Goal: Book appointment/travel/reservation

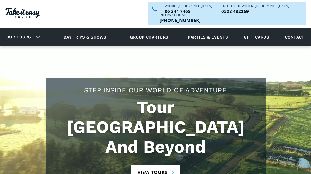
scroll to position [12, 0]
click at [164, 165] on link "View tours" at bounding box center [156, 172] width 50 height 15
click at [32, 31] on link "Our tours" at bounding box center [18, 37] width 32 height 12
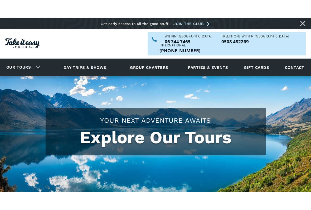
scroll to position [175, 0]
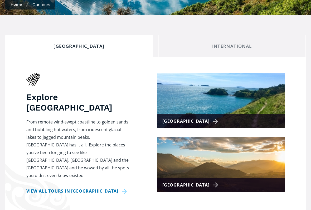
click at [98, 173] on link "View all tours in [GEOGRAPHIC_DATA]" at bounding box center [77, 191] width 103 height 8
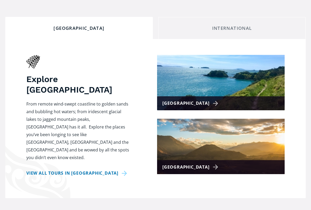
click at [93, 169] on link "View all tours in [GEOGRAPHIC_DATA]" at bounding box center [77, 173] width 103 height 8
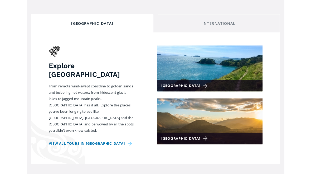
scroll to position [207, 0]
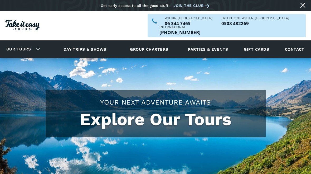
click at [33, 43] on link "Our tours" at bounding box center [18, 49] width 32 height 12
click at [30, 43] on link "Our tours" at bounding box center [18, 49] width 32 height 12
click at [32, 43] on link "Our tours" at bounding box center [18, 49] width 32 height 12
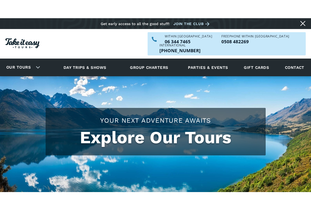
scroll to position [77, 0]
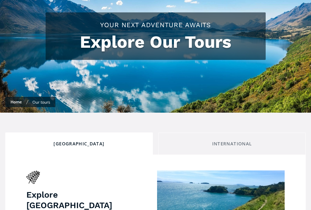
click at [232, 141] on div "International" at bounding box center [232, 144] width 139 height 6
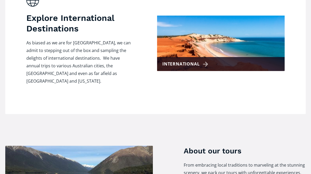
scroll to position [233, 0]
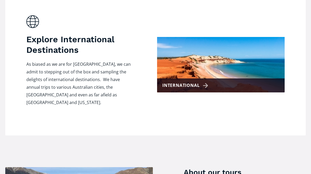
click at [195, 81] on div "International" at bounding box center [186, 85] width 48 height 8
